Goal: Information Seeking & Learning: Learn about a topic

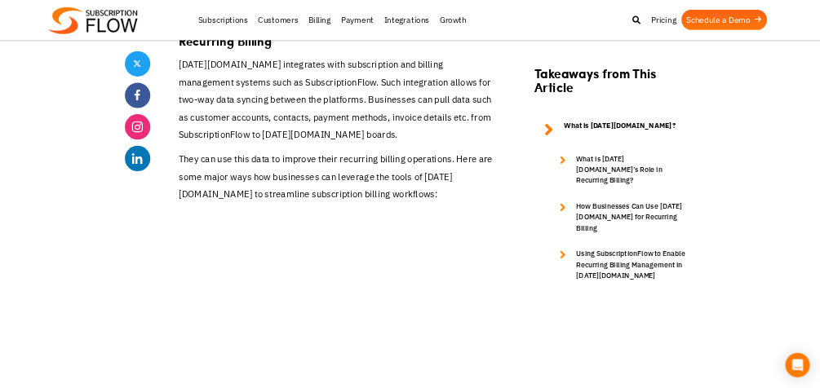
scroll to position [1828, 0]
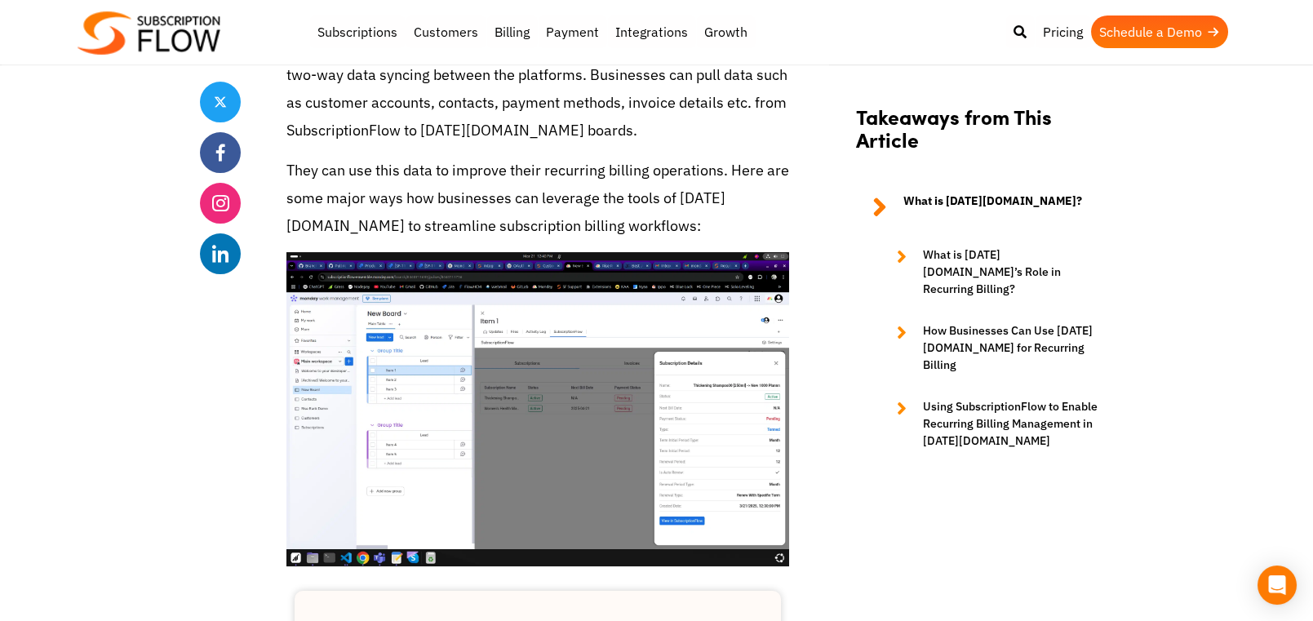
click at [532, 310] on img at bounding box center [537, 409] width 503 height 314
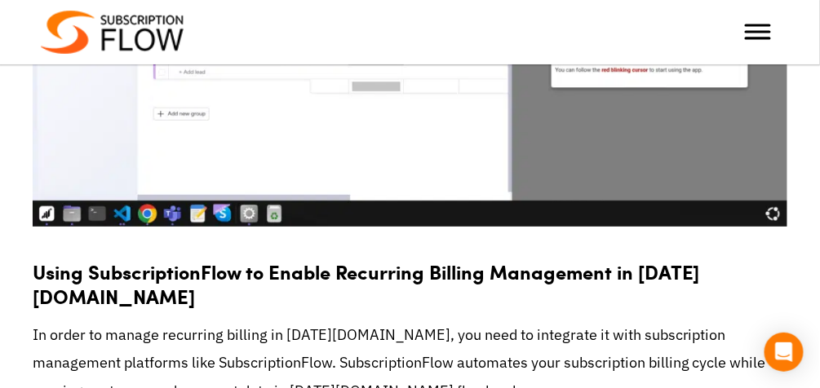
scroll to position [6887, 0]
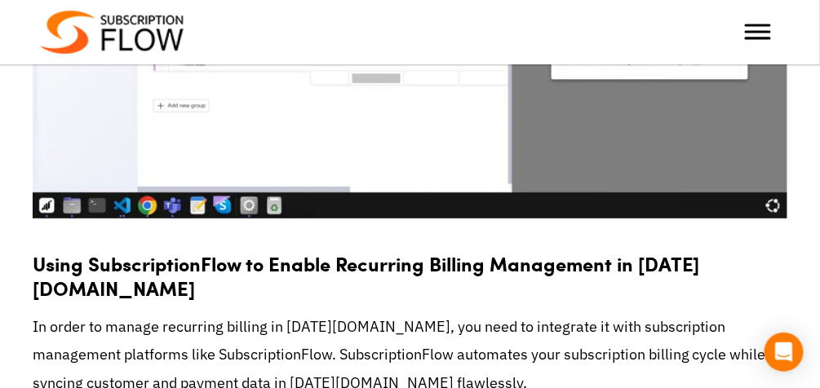
drag, startPoint x: 29, startPoint y: 179, endPoint x: 312, endPoint y: 172, distance: 282.4
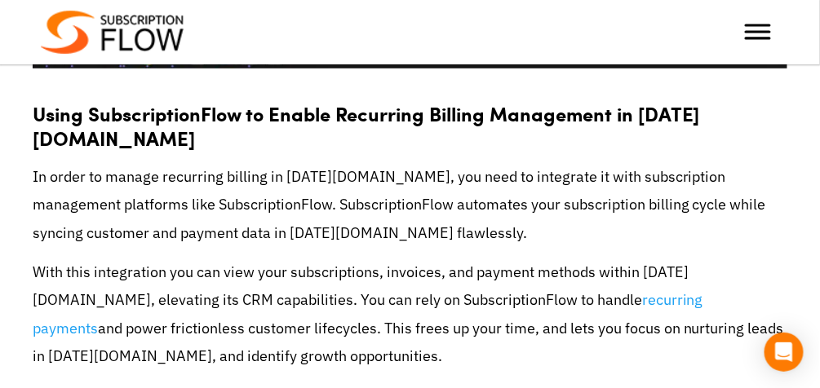
scroll to position [6968, 0]
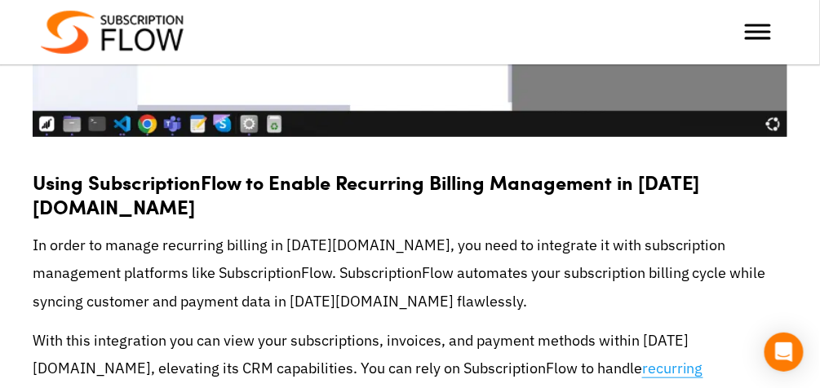
click at [578, 359] on link "recurring payments" at bounding box center [368, 382] width 671 height 47
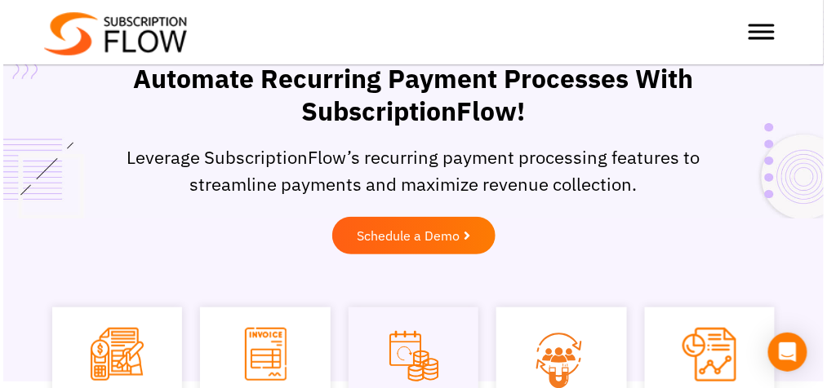
scroll to position [82, 0]
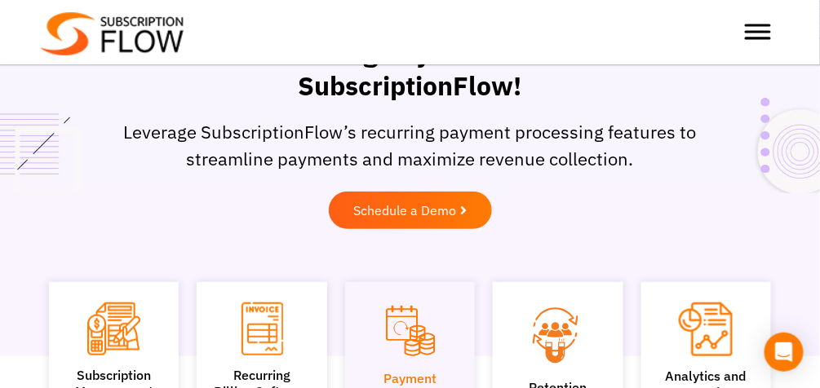
drag, startPoint x: 0, startPoint y: 0, endPoint x: 523, endPoint y: 202, distance: 560.8
click at [523, 202] on div "Schedule a Demo" at bounding box center [410, 211] width 661 height 38
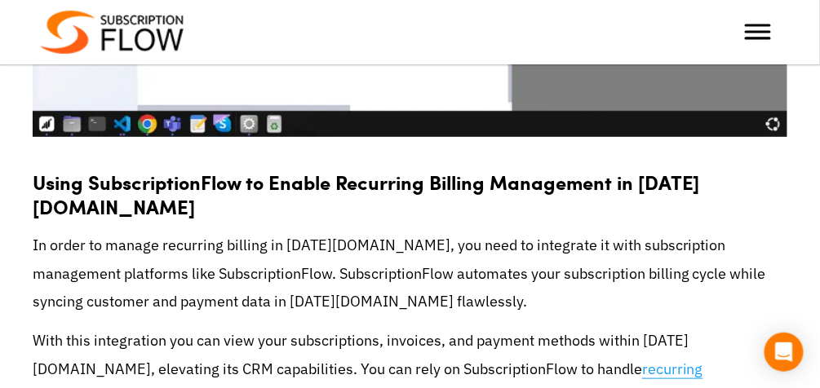
click at [561, 360] on link "recurring payments" at bounding box center [368, 383] width 671 height 47
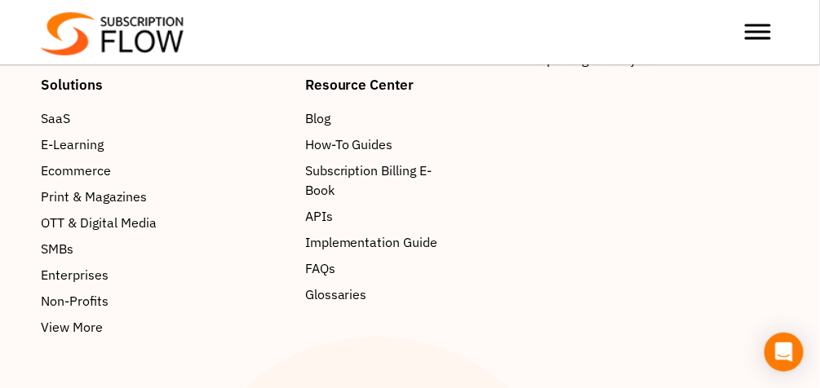
scroll to position [3835, 0]
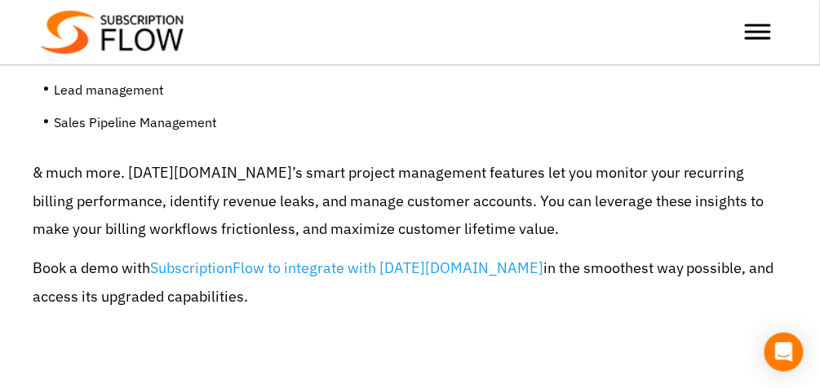
scroll to position [7295, 0]
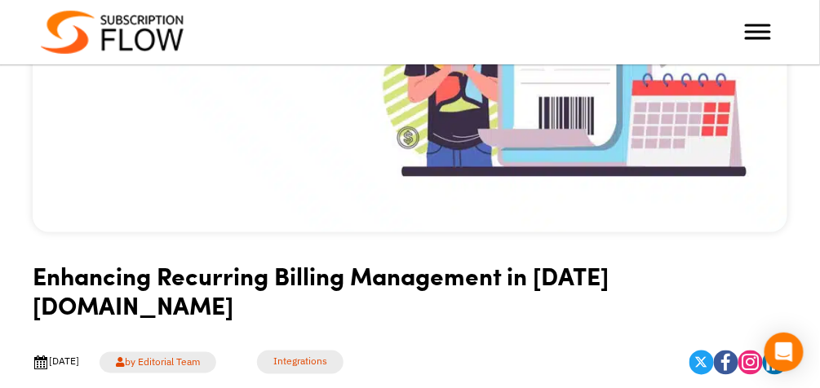
scroll to position [490, 0]
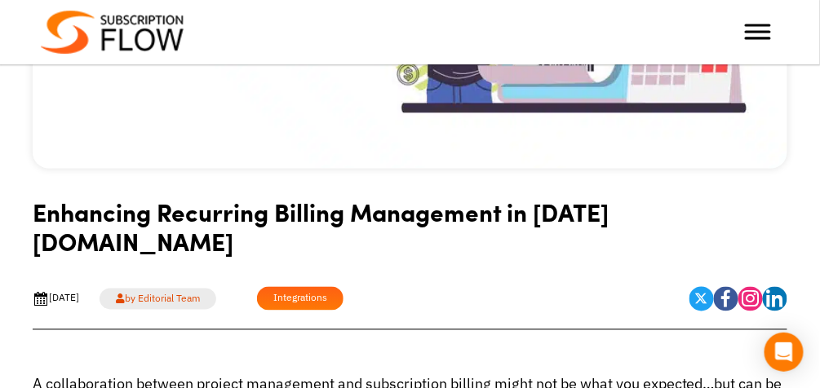
click at [338, 287] on link "Integrations" at bounding box center [300, 299] width 86 height 24
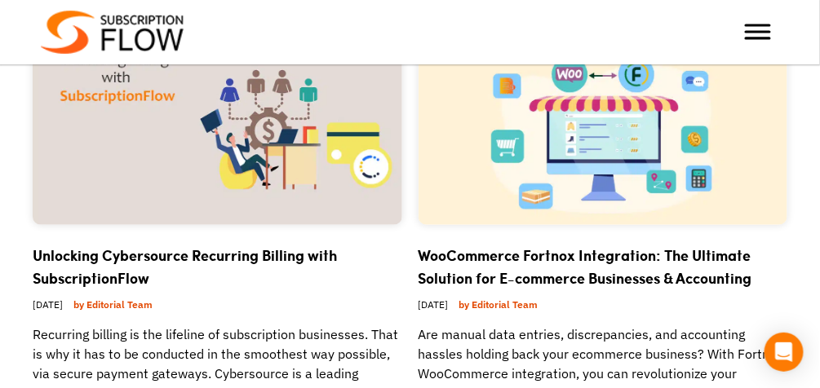
scroll to position [245, 0]
